Goal: Task Accomplishment & Management: Use online tool/utility

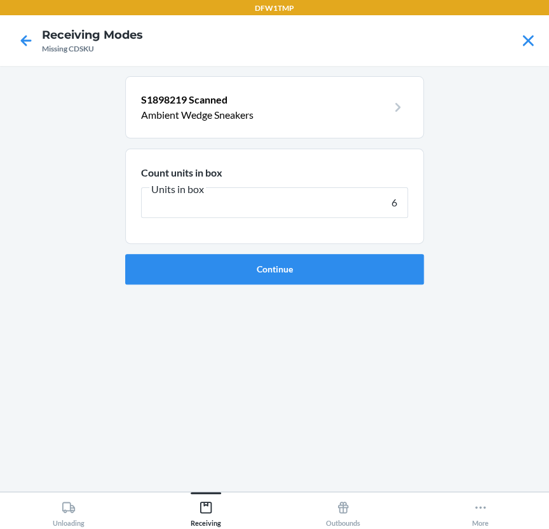
type input "6"
click button "Continue" at bounding box center [274, 269] width 298 height 30
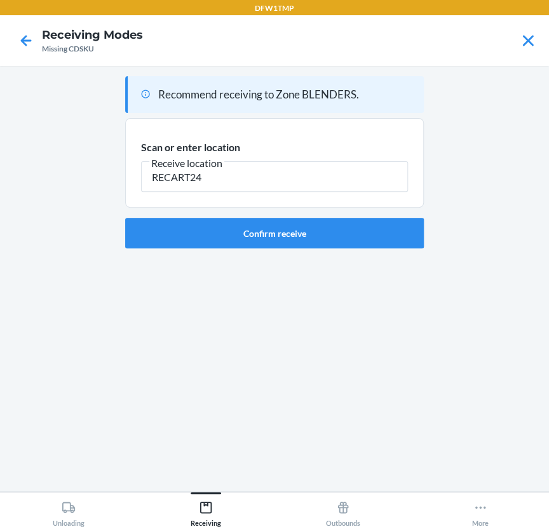
type input "RECART24"
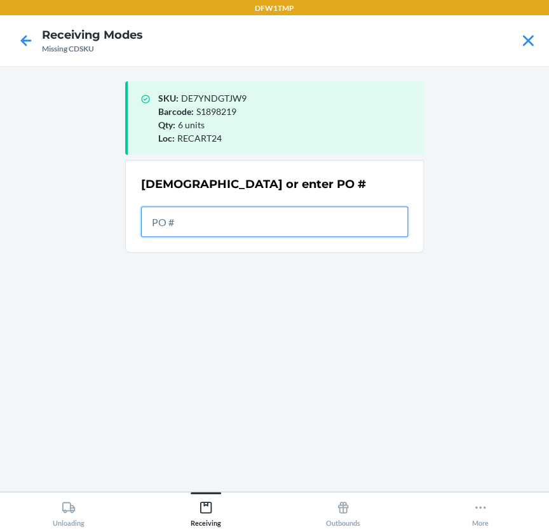
click at [318, 213] on input "text" at bounding box center [274, 221] width 267 height 30
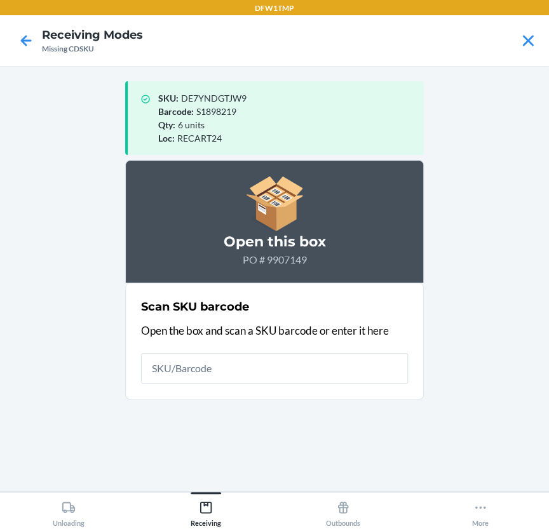
drag, startPoint x: 261, startPoint y: 372, endPoint x: 187, endPoint y: 391, distance: 76.3
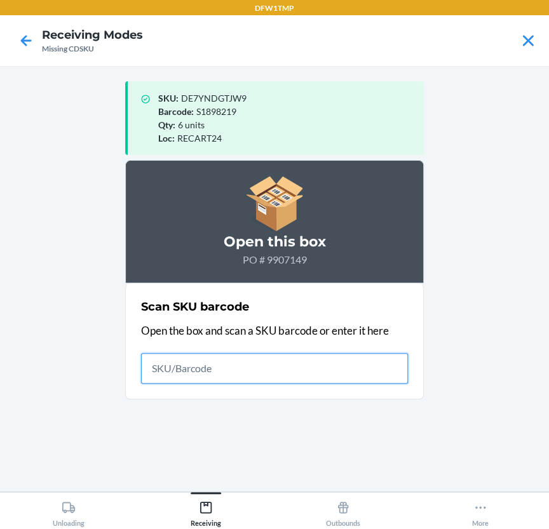
drag, startPoint x: 187, startPoint y: 391, endPoint x: 152, endPoint y: 367, distance: 43.0
click at [152, 367] on input "text" at bounding box center [274, 368] width 267 height 30
click at [152, 368] on input "text" at bounding box center [274, 368] width 267 height 30
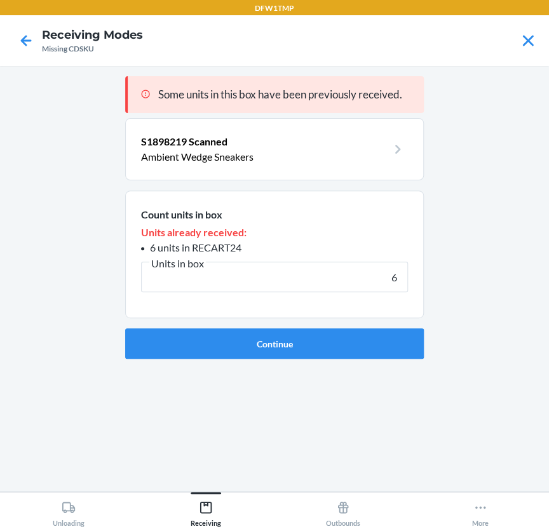
type input "6"
click at [125, 328] on button "Continue" at bounding box center [274, 343] width 298 height 30
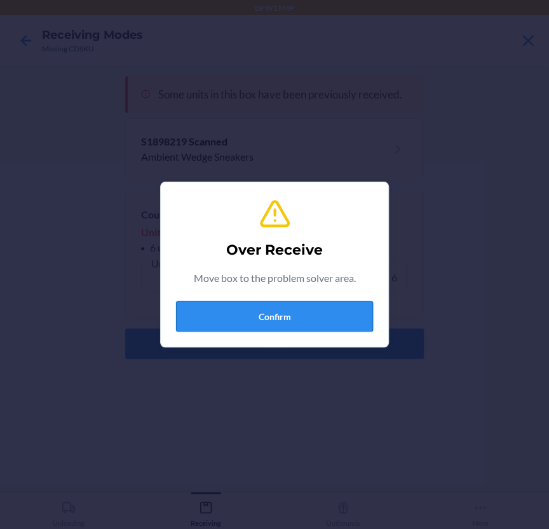
click at [218, 311] on button "Confirm" at bounding box center [274, 316] width 197 height 30
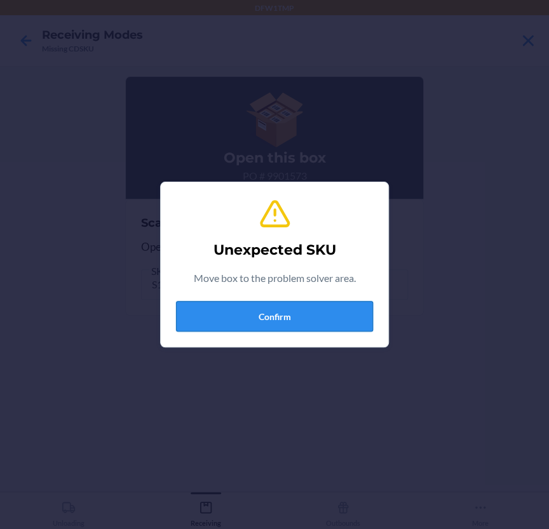
click at [249, 317] on button "Confirm" at bounding box center [274, 316] width 197 height 30
click at [278, 325] on button "Confirm" at bounding box center [274, 316] width 197 height 30
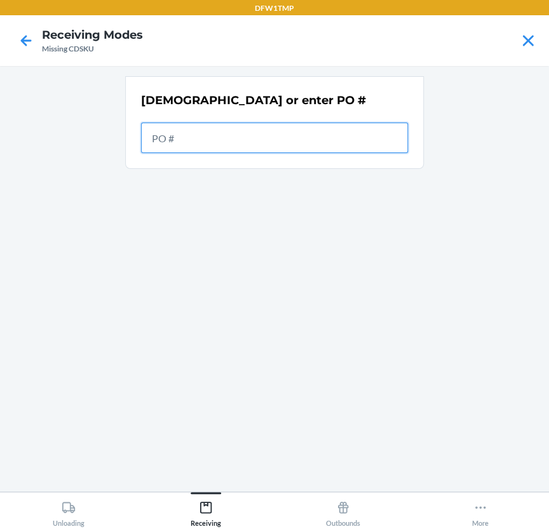
click at [361, 132] on input "text" at bounding box center [274, 138] width 267 height 30
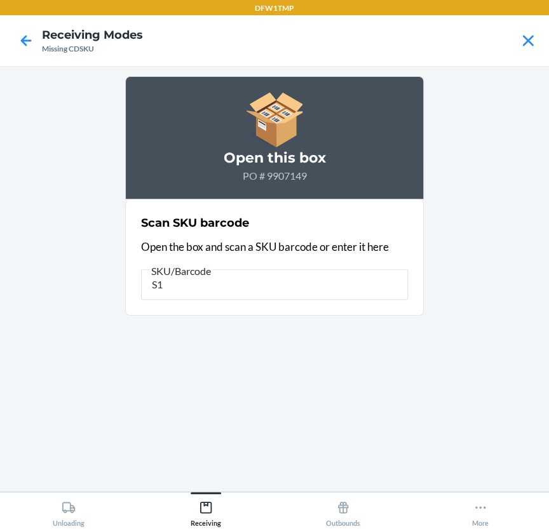
drag, startPoint x: 107, startPoint y: 424, endPoint x: 366, endPoint y: 336, distance: 273.5
click at [366, 336] on div "Open this box PO # 9907149 Scan SKU barcode Open the box and scan a SKU barcode…" at bounding box center [274, 278] width 298 height 405
click at [326, 289] on input "S1" at bounding box center [274, 284] width 267 height 30
type input "S1898218"
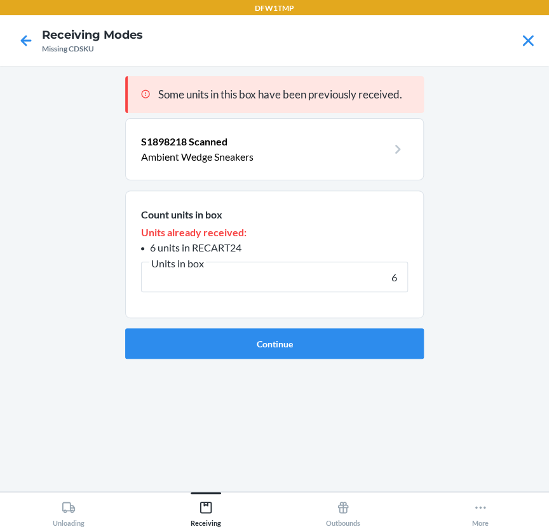
type input "6"
click at [125, 328] on button "Continue" at bounding box center [274, 343] width 298 height 30
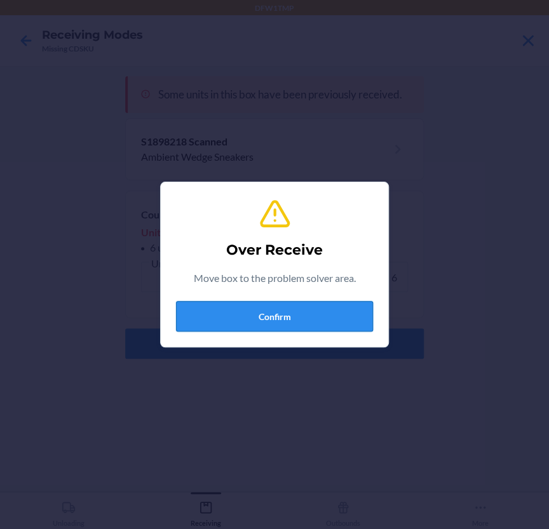
click at [218, 314] on button "Confirm" at bounding box center [274, 316] width 197 height 30
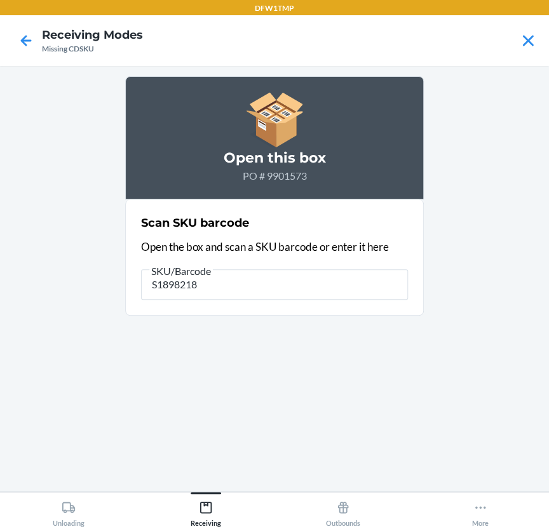
drag, startPoint x: 145, startPoint y: 284, endPoint x: 209, endPoint y: 286, distance: 63.6
click at [209, 286] on input "S1898218" at bounding box center [274, 284] width 267 height 30
type input "S1898218"
click at [314, 269] on input "S1898218" at bounding box center [274, 284] width 267 height 30
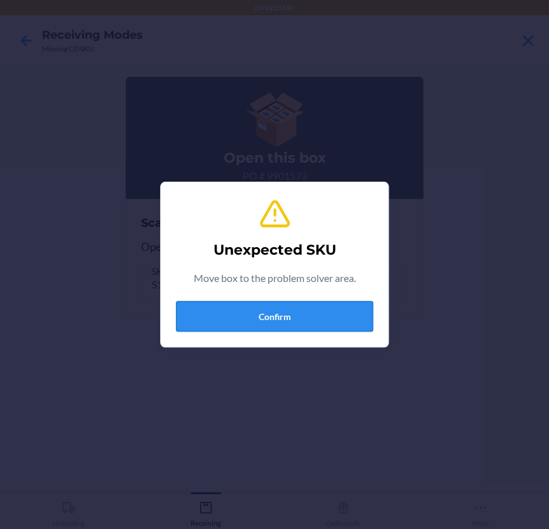
click at [252, 310] on button "Confirm" at bounding box center [274, 316] width 197 height 30
click at [298, 312] on button "Confirm" at bounding box center [274, 316] width 197 height 30
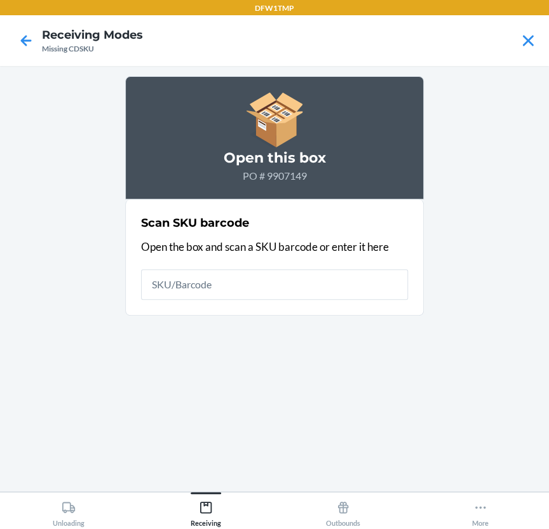
click at [226, 285] on input "text" at bounding box center [274, 284] width 267 height 30
type input "S1898218"
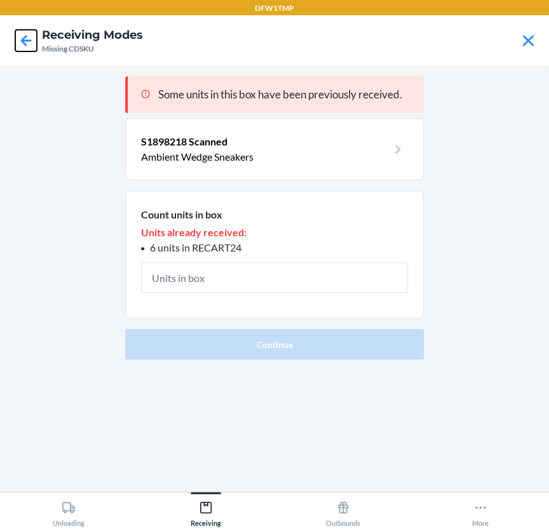
click at [16, 41] on icon at bounding box center [26, 41] width 22 height 22
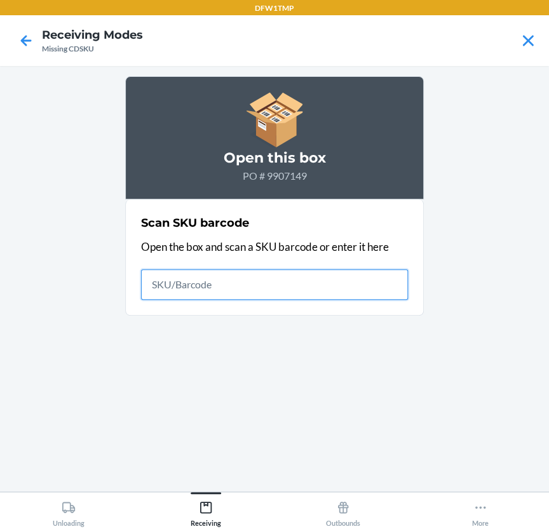
click at [262, 291] on input "text" at bounding box center [274, 284] width 267 height 30
click at [204, 489] on main "Open this box PO # 9907149 Scan SKU barcode Open the box and scan a SKU barcode…" at bounding box center [274, 278] width 549 height 425
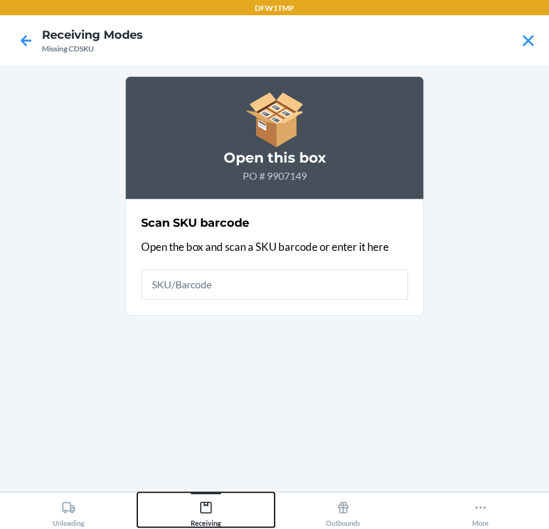
click at [198, 513] on div "Receiving" at bounding box center [206, 511] width 30 height 32
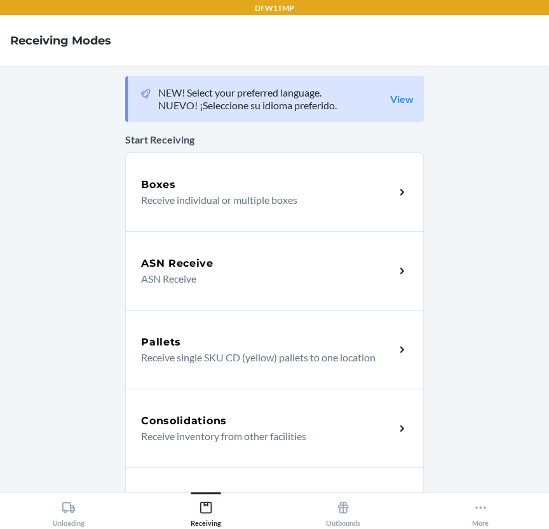
click at [199, 250] on div "ASN Receive ASN Receive" at bounding box center [274, 270] width 298 height 79
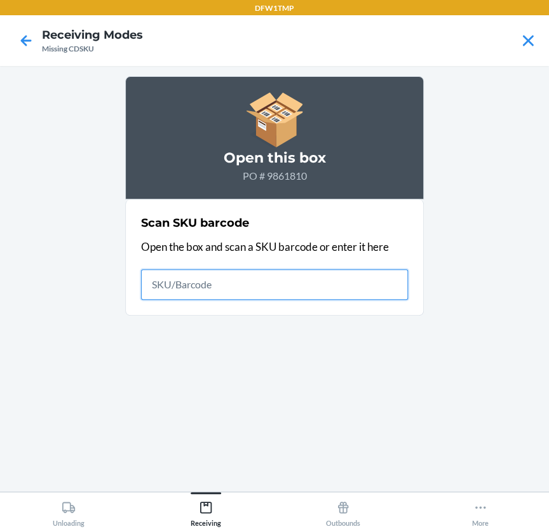
click at [281, 277] on input "text" at bounding box center [274, 284] width 267 height 30
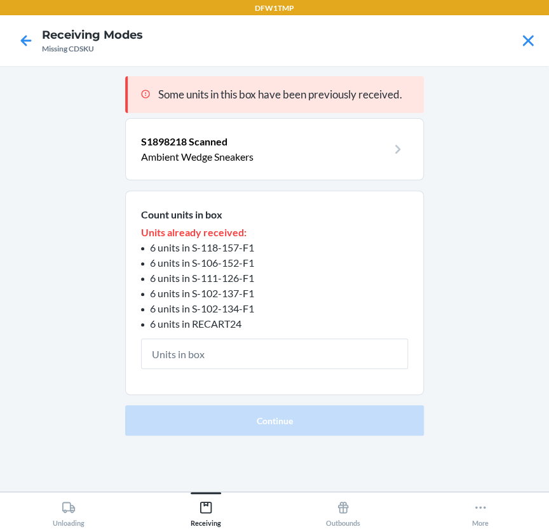
type input "6"
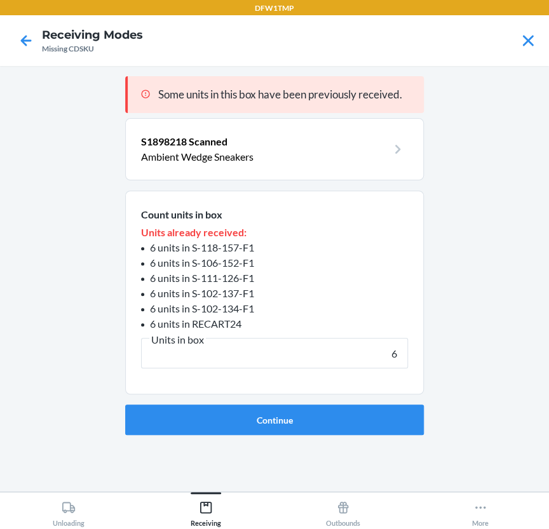
click button "Continue" at bounding box center [274, 420] width 298 height 30
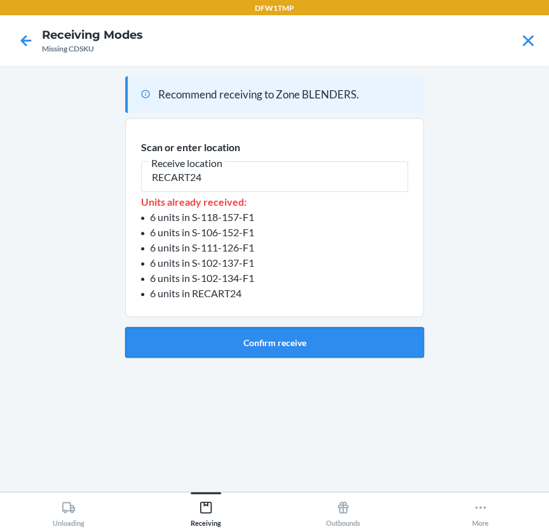
type input "RECART24"
click at [231, 343] on button "Confirm receive" at bounding box center [274, 342] width 298 height 30
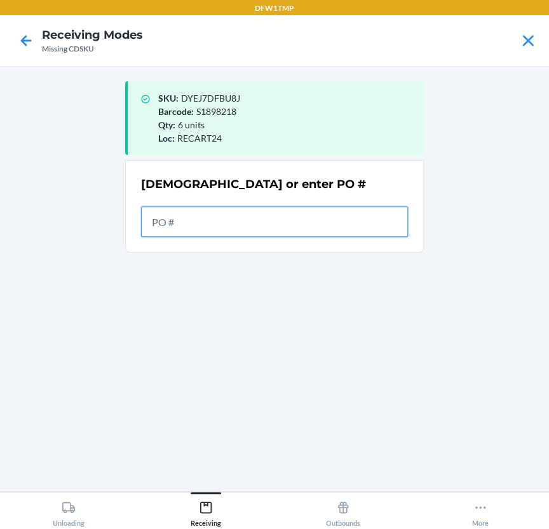
click at [252, 234] on input "text" at bounding box center [274, 221] width 267 height 30
click at [19, 37] on icon at bounding box center [26, 41] width 22 height 22
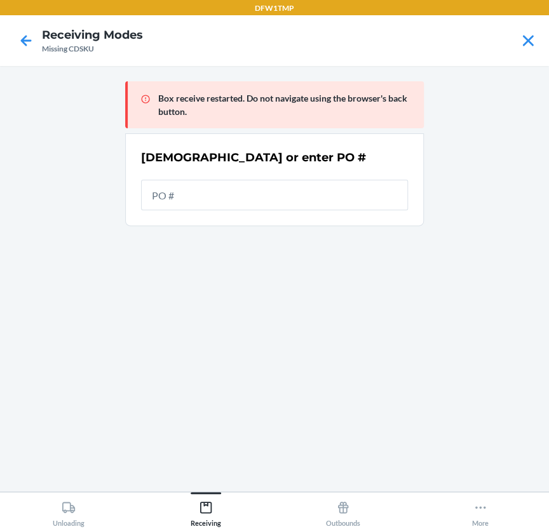
click at [539, 35] on nav "Receiving Modes Missing CDSKU" at bounding box center [274, 40] width 549 height 51
click at [528, 39] on icon at bounding box center [527, 40] width 11 height 11
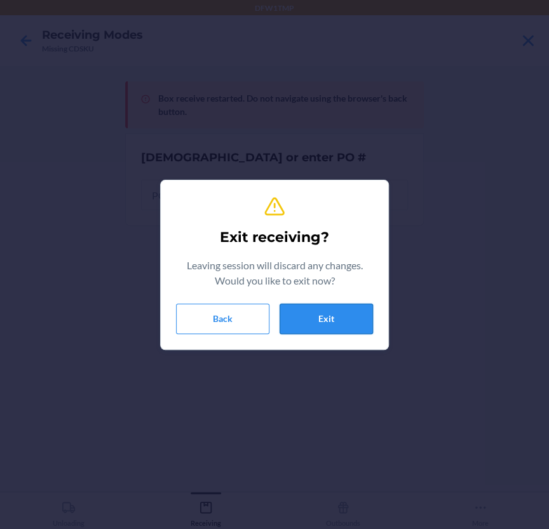
click at [331, 318] on button "Exit" at bounding box center [325, 319] width 93 height 30
